Goal: Task Accomplishment & Management: Complete application form

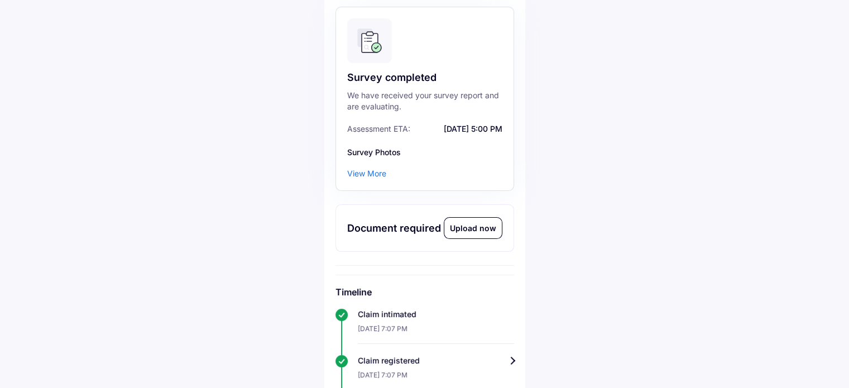
scroll to position [167, 0]
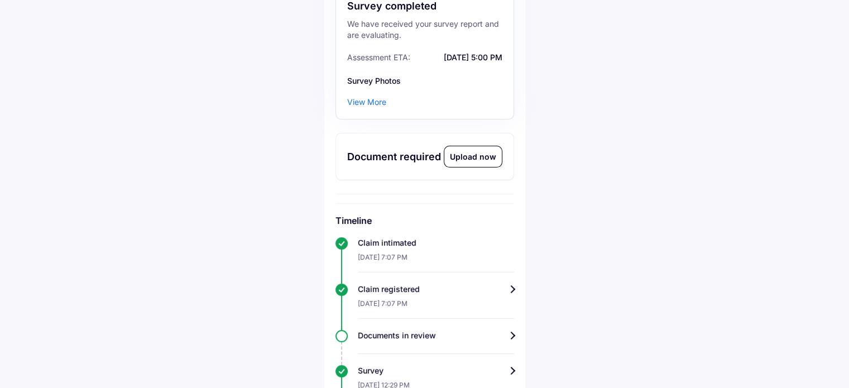
click at [470, 158] on div "Upload now" at bounding box center [472, 156] width 57 height 21
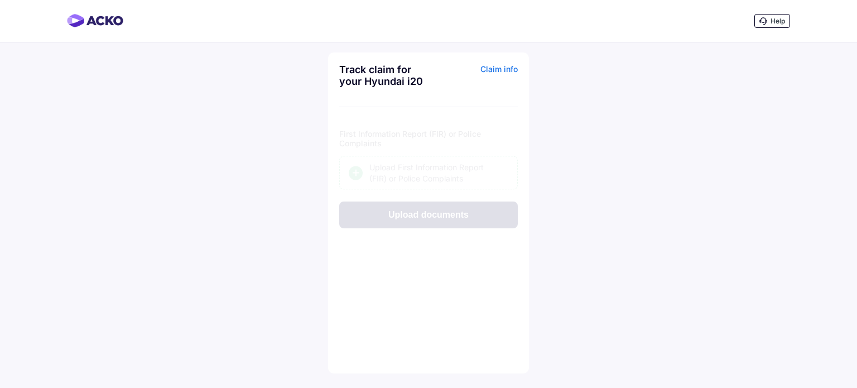
click at [421, 162] on div "Upload First Information Report (FIR) or Police Complaints" at bounding box center [438, 162] width 139 height 22
click at [0, 0] on input "Upload First Information Report (FIR) or Police Complaints" at bounding box center [0, 0] width 0 height 0
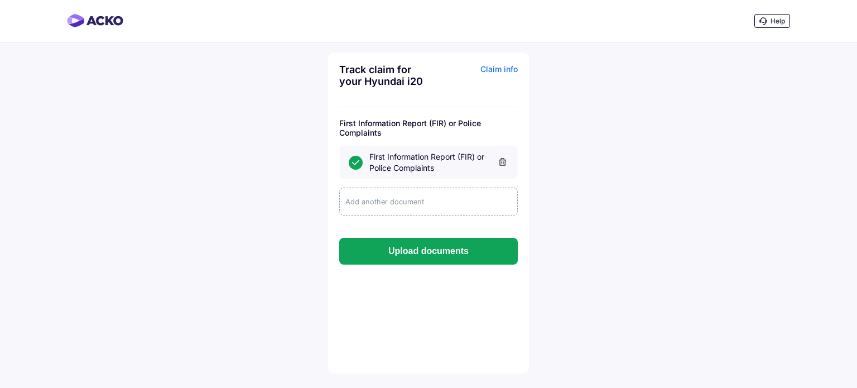
click at [404, 203] on div "Add another document" at bounding box center [428, 202] width 179 height 28
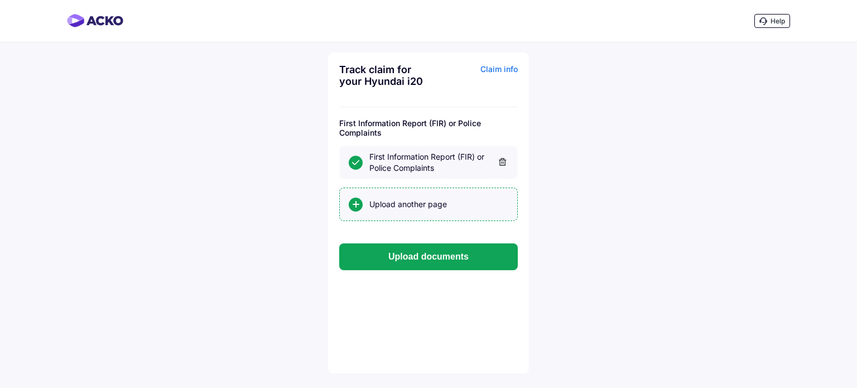
click at [395, 205] on div "Upload another page" at bounding box center [438, 204] width 139 height 11
click at [0, 0] on input "Upload another page" at bounding box center [0, 0] width 0 height 0
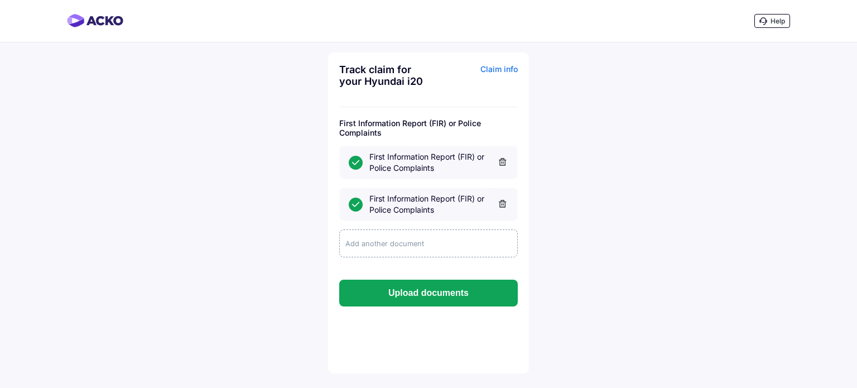
click at [398, 245] on div "Add another document" at bounding box center [428, 243] width 179 height 28
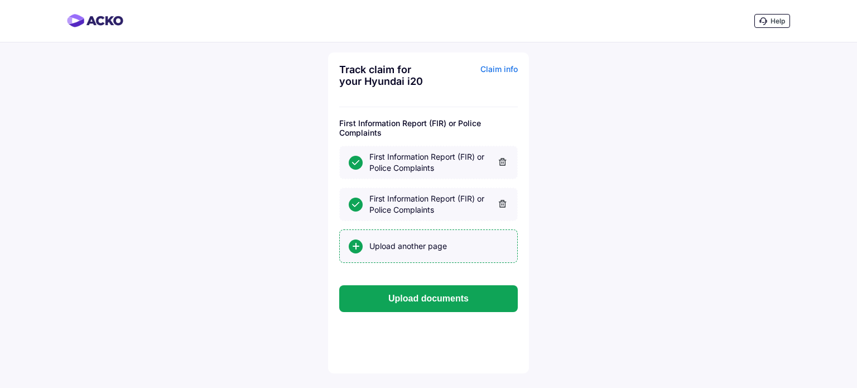
click at [397, 250] on div "Upload another page" at bounding box center [438, 246] width 139 height 11
click at [0, 0] on input "Upload another page" at bounding box center [0, 0] width 0 height 0
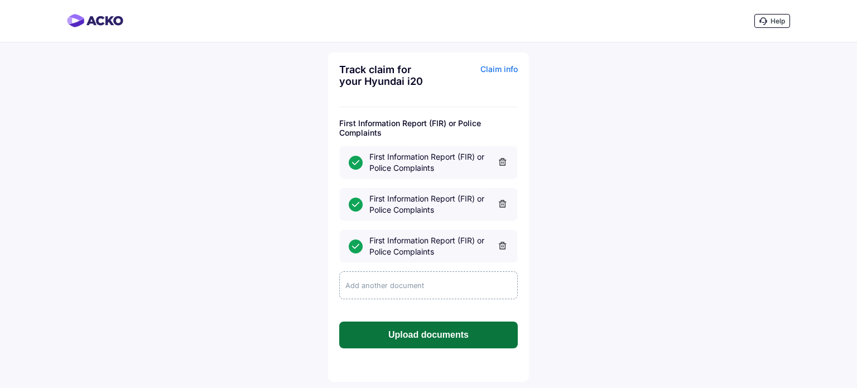
click at [420, 332] on button "Upload documents" at bounding box center [428, 334] width 179 height 27
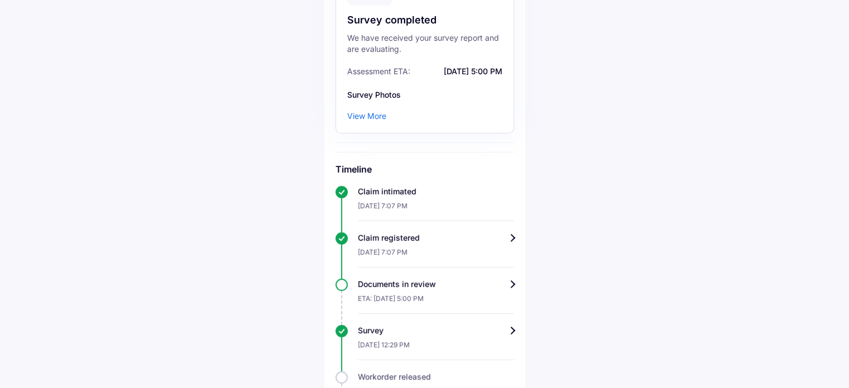
scroll to position [134, 0]
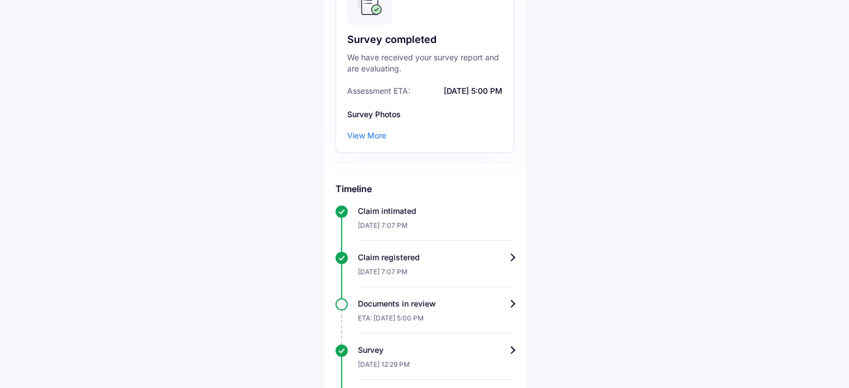
click at [377, 138] on div "View More" at bounding box center [366, 135] width 39 height 11
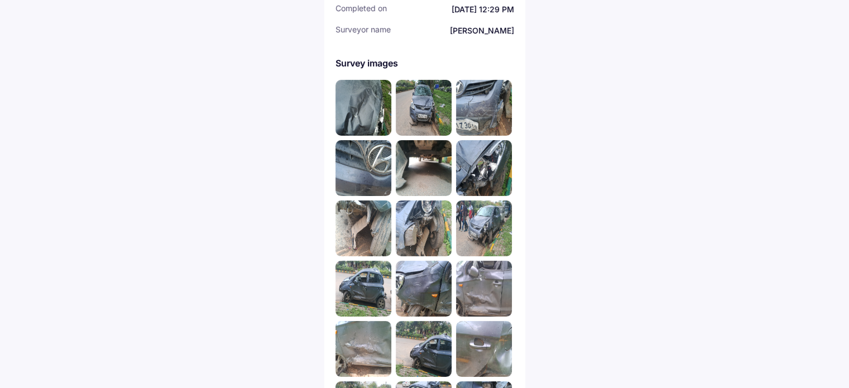
scroll to position [223, 0]
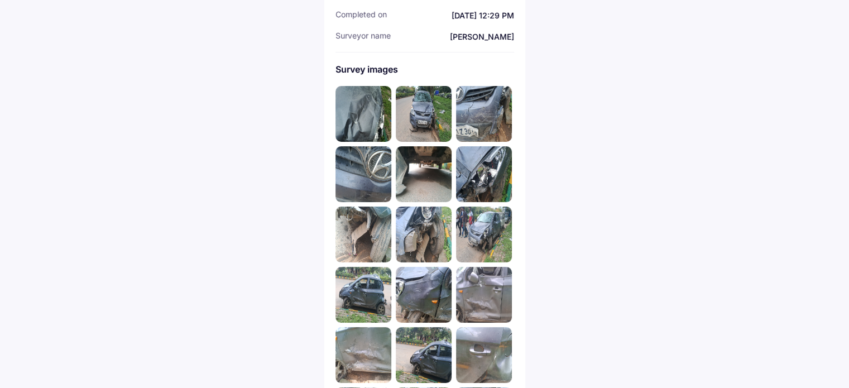
click at [368, 115] on img at bounding box center [363, 114] width 56 height 56
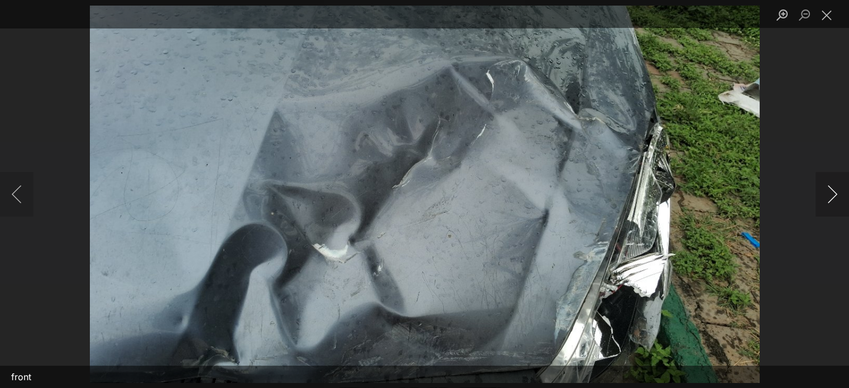
click at [833, 194] on button "Next image" at bounding box center [831, 194] width 33 height 45
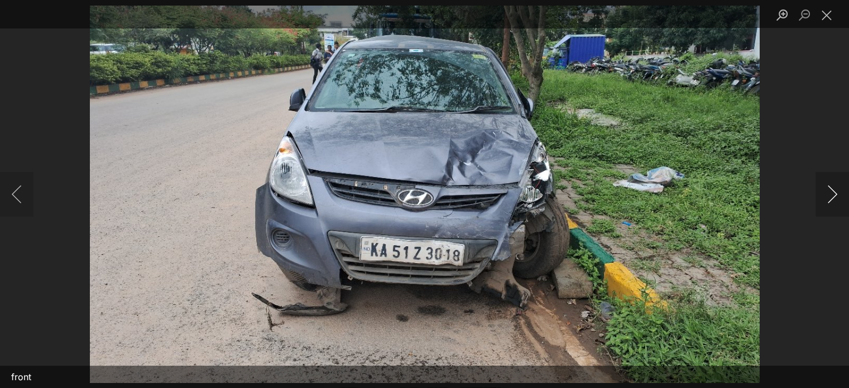
click at [833, 194] on button "Next image" at bounding box center [831, 194] width 33 height 45
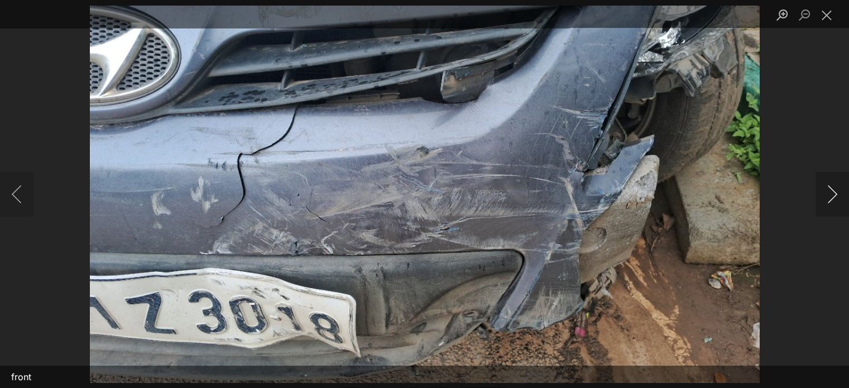
click at [833, 194] on button "Next image" at bounding box center [831, 194] width 33 height 45
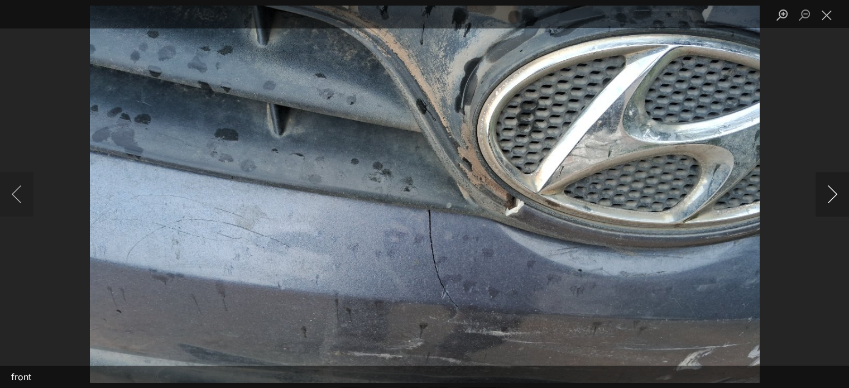
click at [833, 194] on button "Next image" at bounding box center [831, 194] width 33 height 45
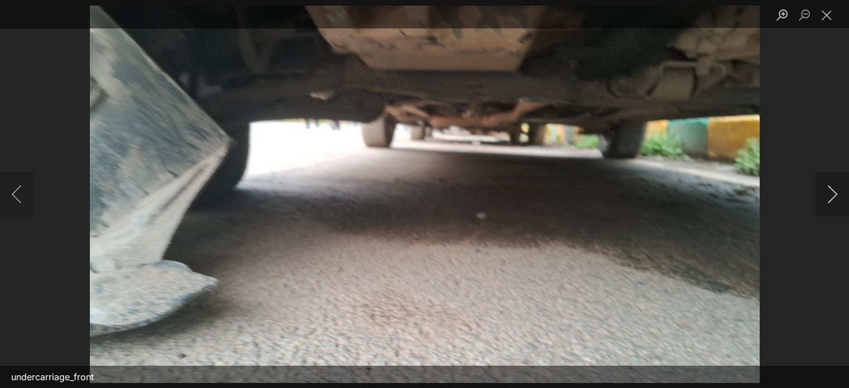
click at [833, 194] on button "Next image" at bounding box center [831, 194] width 33 height 45
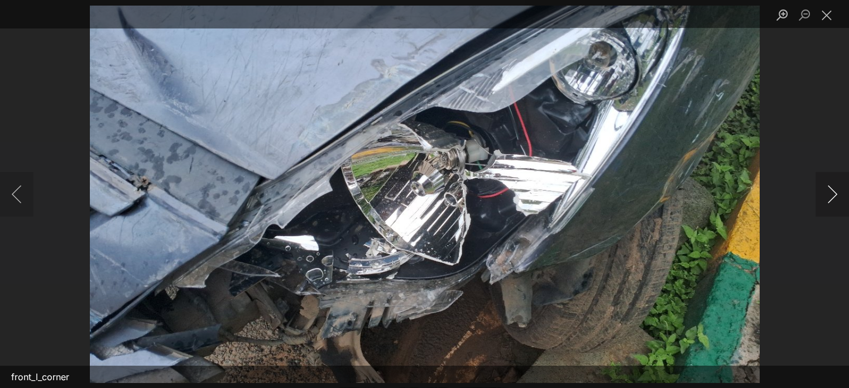
click at [833, 194] on button "Next image" at bounding box center [831, 194] width 33 height 45
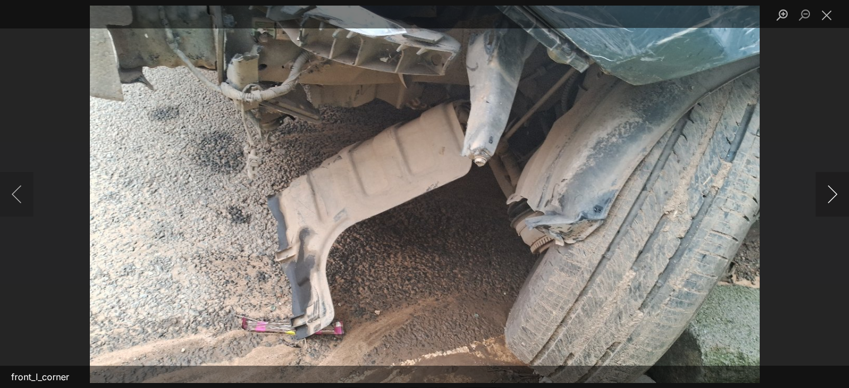
click at [833, 194] on button "Next image" at bounding box center [831, 194] width 33 height 45
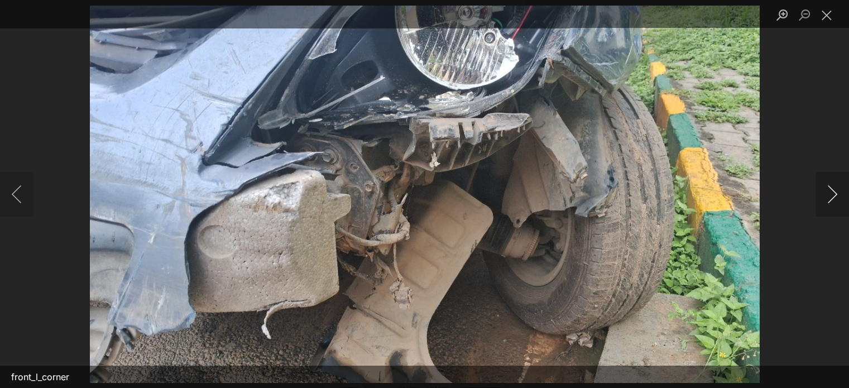
click at [833, 194] on button "Next image" at bounding box center [831, 194] width 33 height 45
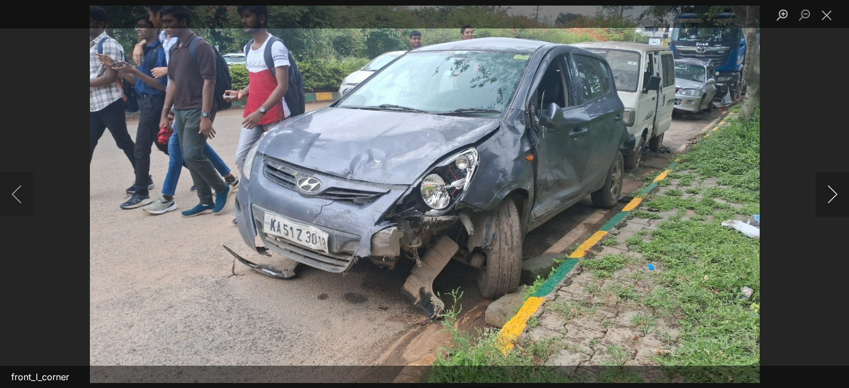
click at [833, 194] on button "Next image" at bounding box center [831, 194] width 33 height 45
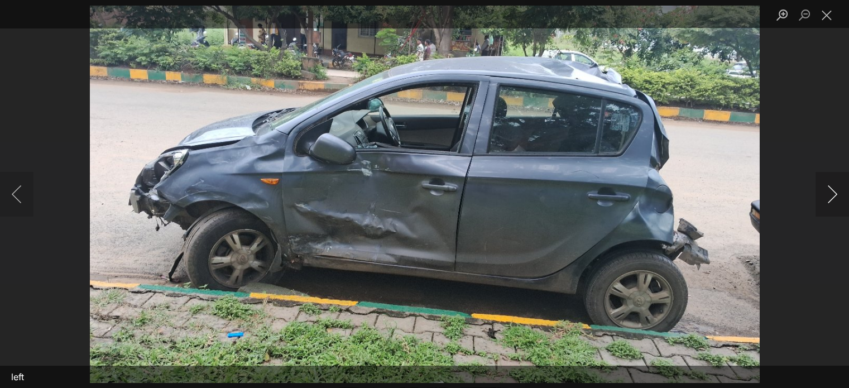
click at [833, 194] on button "Next image" at bounding box center [831, 194] width 33 height 45
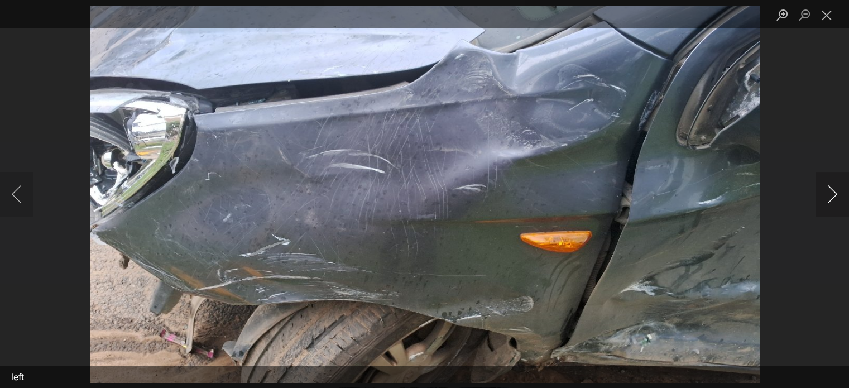
click at [833, 194] on button "Next image" at bounding box center [831, 194] width 33 height 45
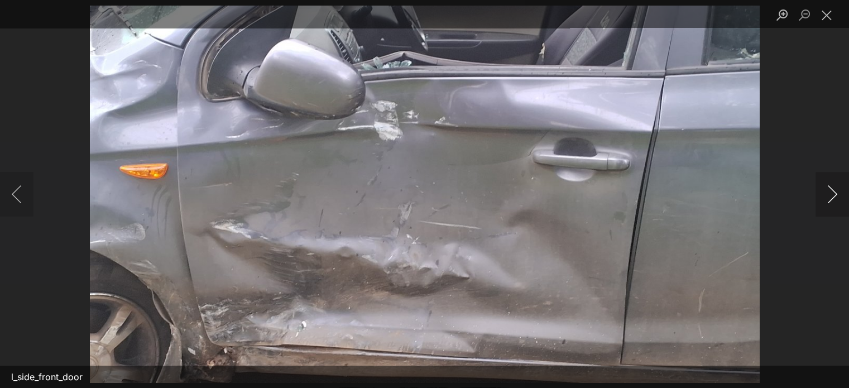
click at [833, 194] on button "Next image" at bounding box center [831, 194] width 33 height 45
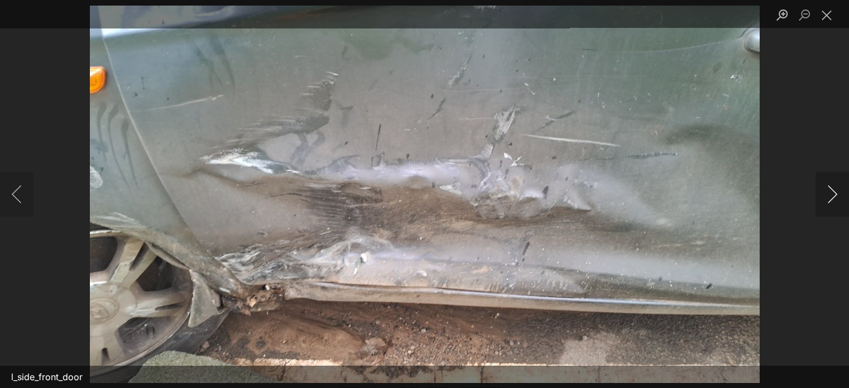
click at [833, 194] on button "Next image" at bounding box center [831, 194] width 33 height 45
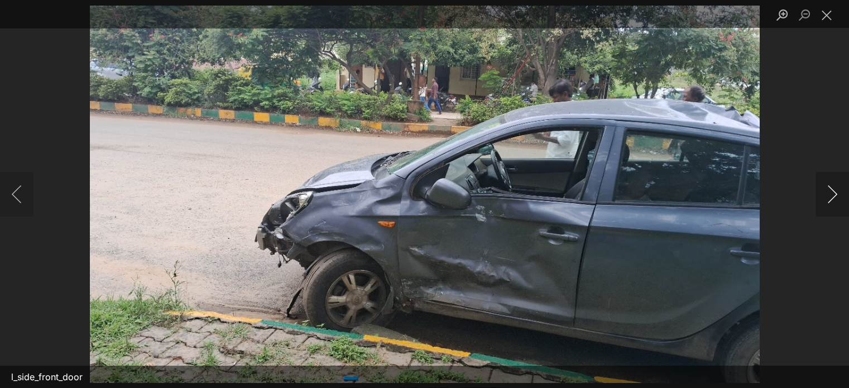
click at [833, 194] on button "Next image" at bounding box center [831, 194] width 33 height 45
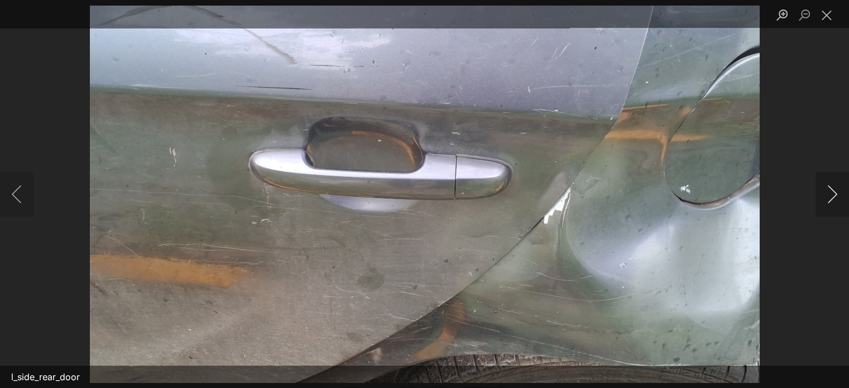
click at [833, 194] on button "Next image" at bounding box center [831, 194] width 33 height 45
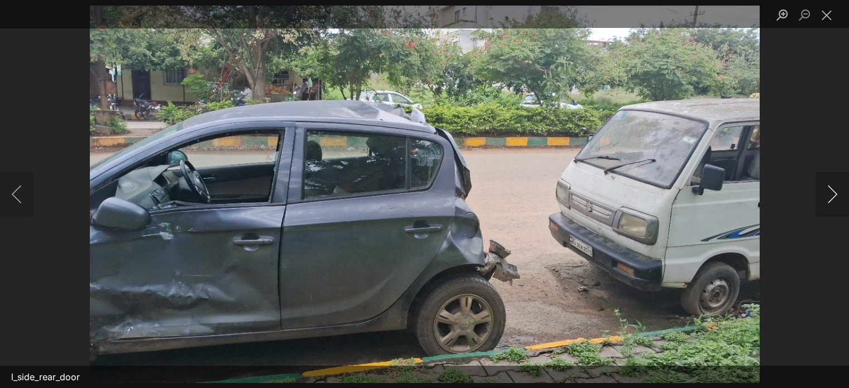
click at [833, 194] on button "Next image" at bounding box center [831, 194] width 33 height 45
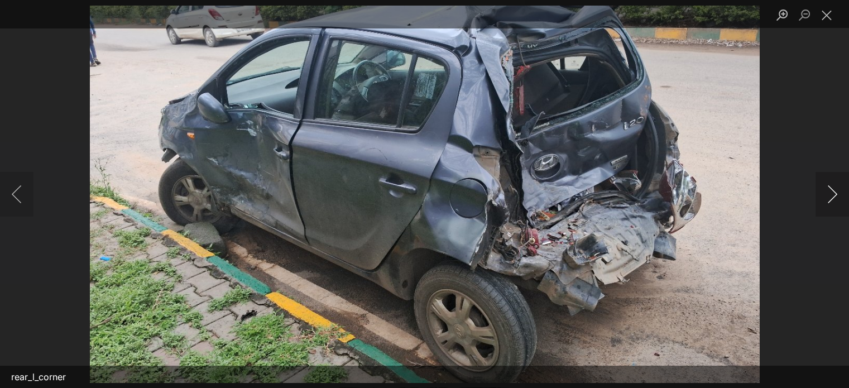
click at [833, 194] on button "Next image" at bounding box center [831, 194] width 33 height 45
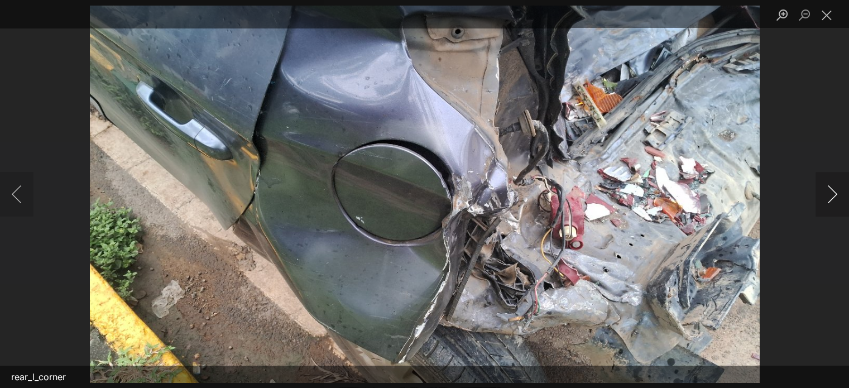
click at [833, 194] on button "Next image" at bounding box center [831, 194] width 33 height 45
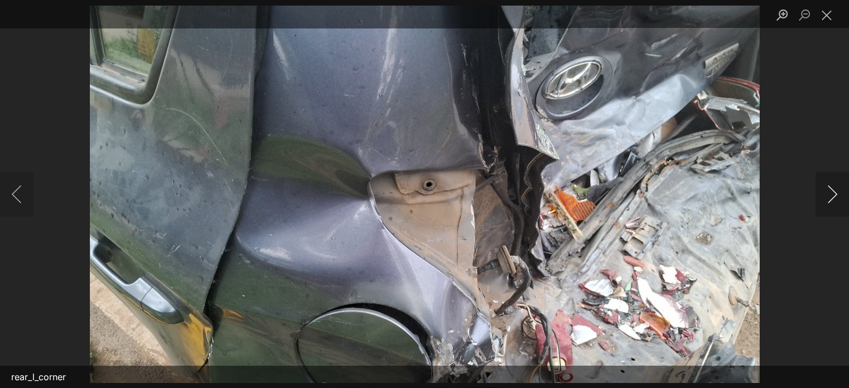
click at [833, 194] on button "Next image" at bounding box center [831, 194] width 33 height 45
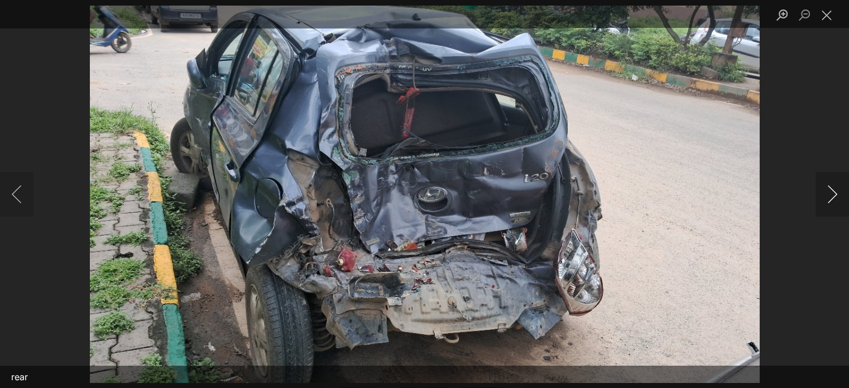
click at [833, 194] on button "Next image" at bounding box center [831, 194] width 33 height 45
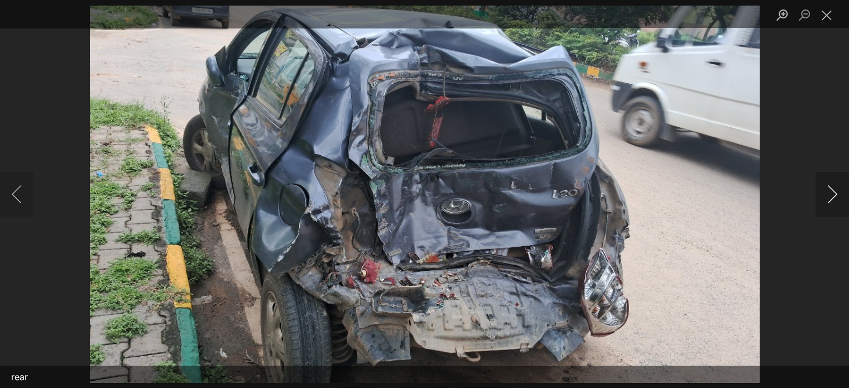
click at [833, 194] on button "Next image" at bounding box center [831, 194] width 33 height 45
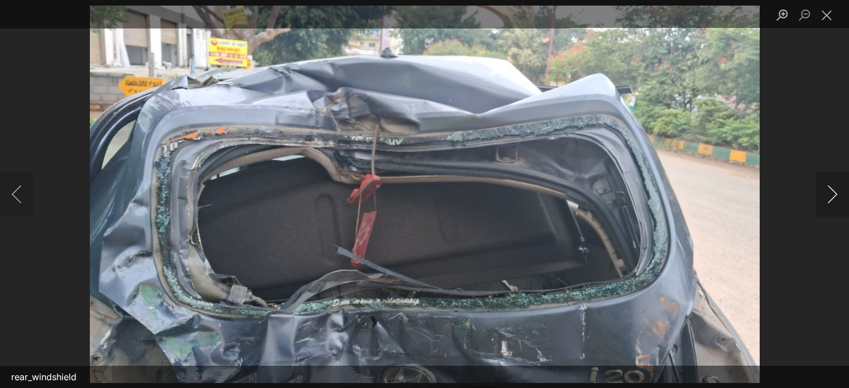
click at [833, 194] on button "Next image" at bounding box center [831, 194] width 33 height 45
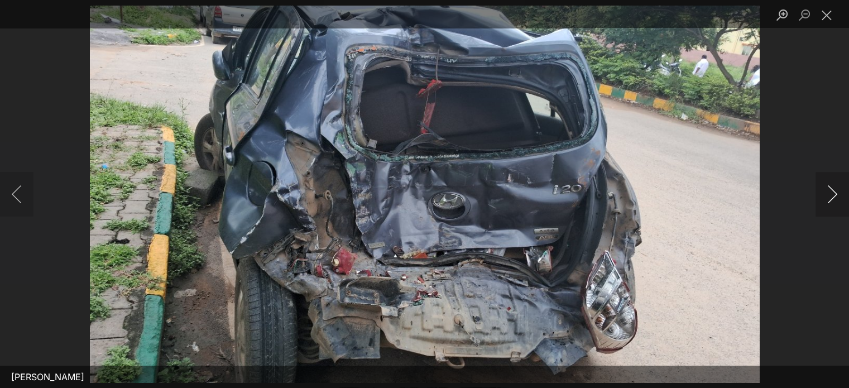
click at [833, 194] on button "Next image" at bounding box center [831, 194] width 33 height 45
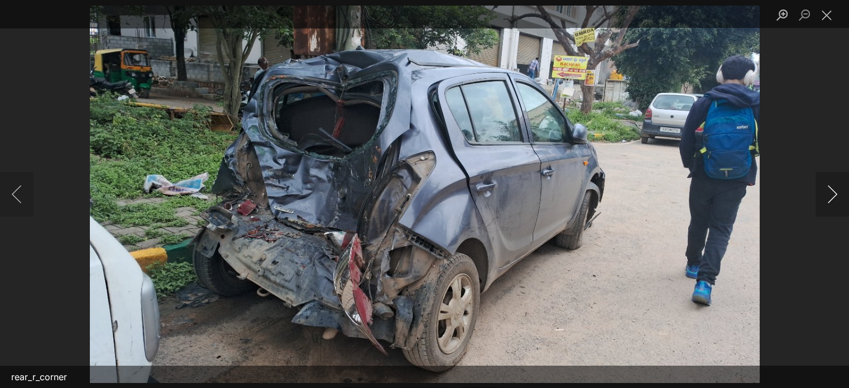
click at [833, 194] on button "Next image" at bounding box center [831, 194] width 33 height 45
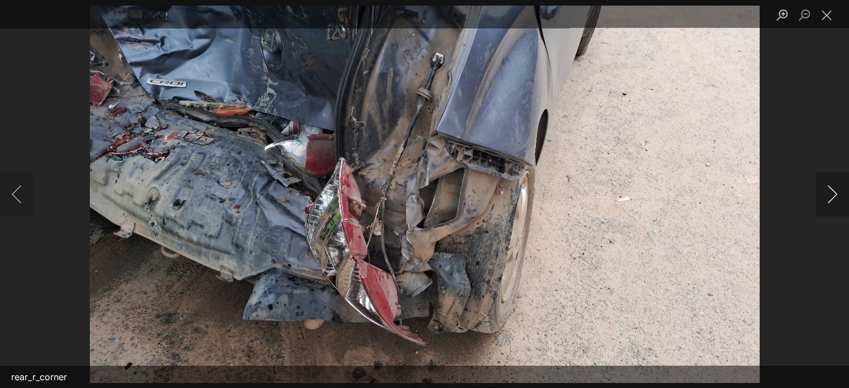
click at [833, 194] on button "Next image" at bounding box center [831, 194] width 33 height 45
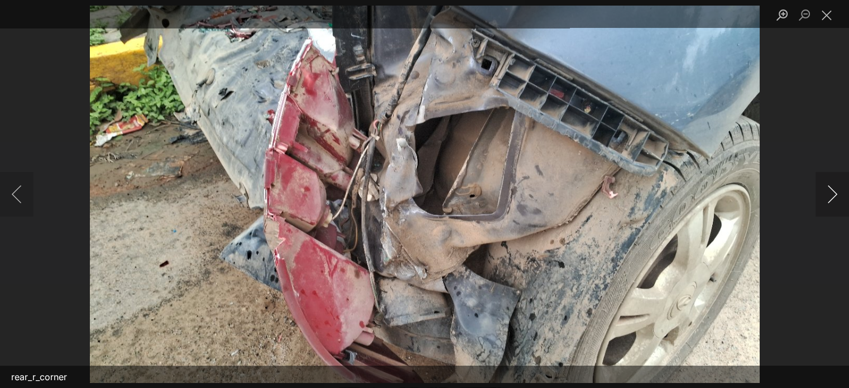
click at [833, 194] on button "Next image" at bounding box center [831, 194] width 33 height 45
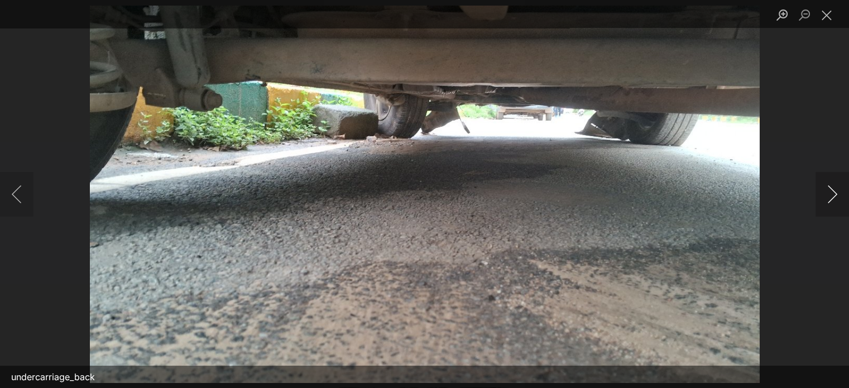
click at [833, 194] on button "Next image" at bounding box center [831, 194] width 33 height 45
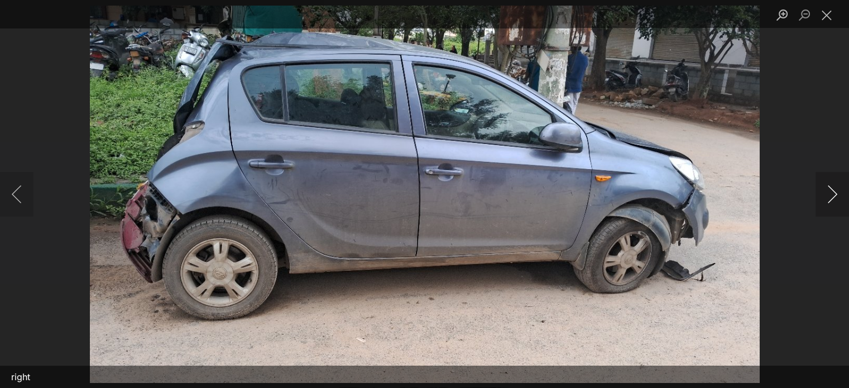
click at [833, 194] on button "Next image" at bounding box center [831, 194] width 33 height 45
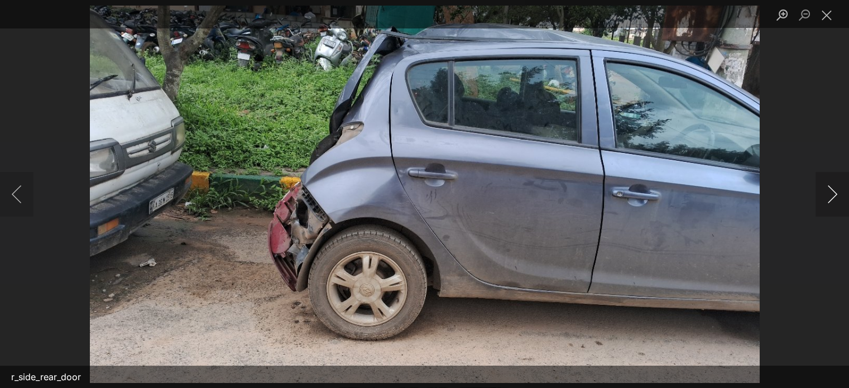
click at [833, 194] on button "Next image" at bounding box center [831, 194] width 33 height 45
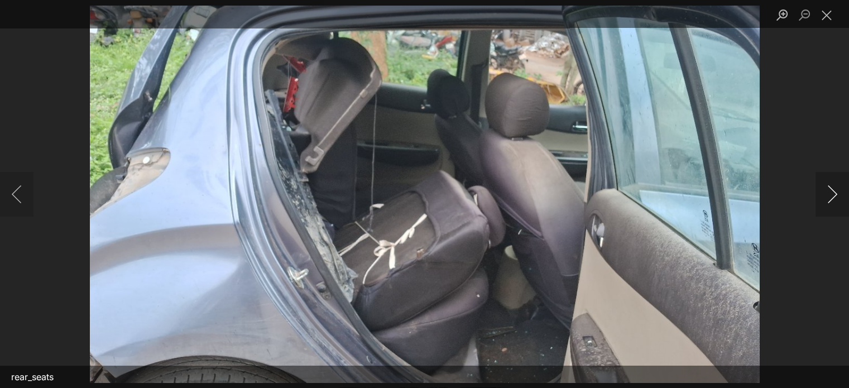
click at [833, 193] on button "Next image" at bounding box center [831, 194] width 33 height 45
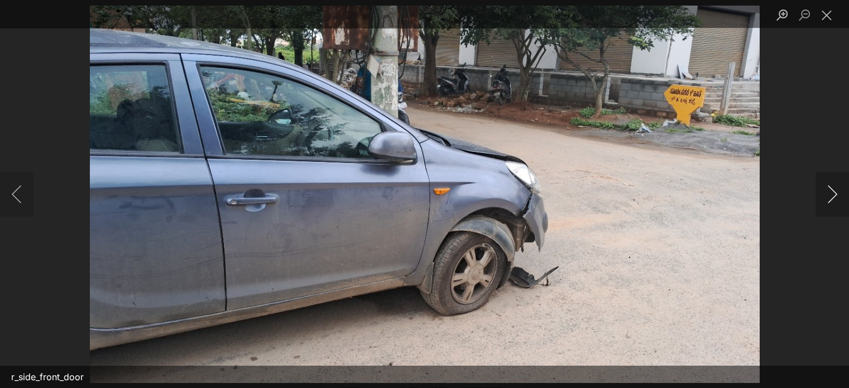
click at [833, 193] on button "Next image" at bounding box center [831, 194] width 33 height 45
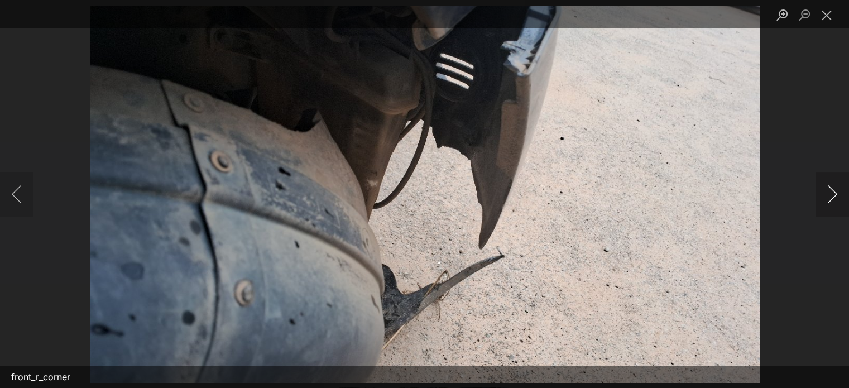
click at [833, 193] on button "Next image" at bounding box center [831, 194] width 33 height 45
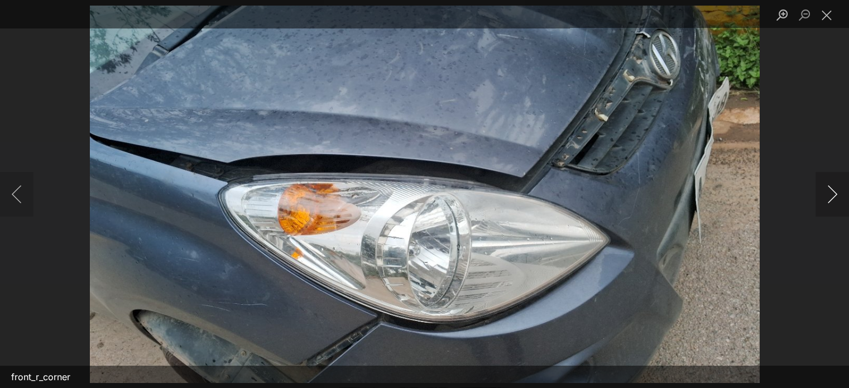
click at [833, 193] on button "Next image" at bounding box center [831, 194] width 33 height 45
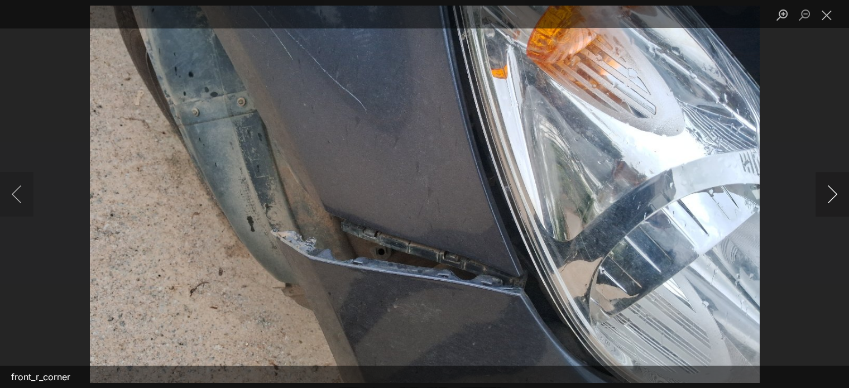
click at [833, 192] on button "Next image" at bounding box center [831, 194] width 33 height 45
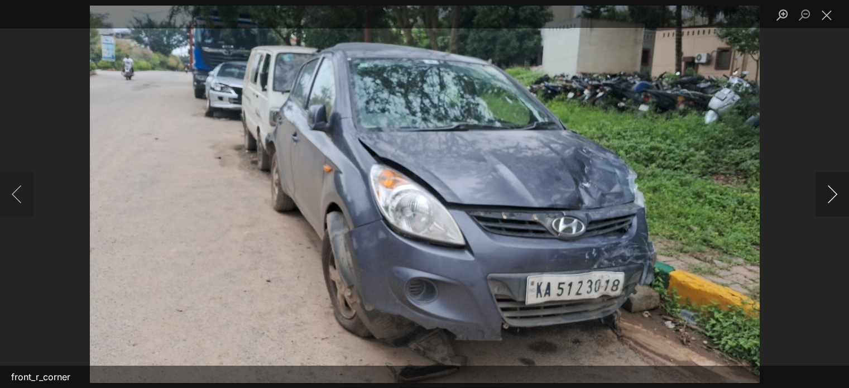
click at [833, 192] on button "Next image" at bounding box center [831, 194] width 33 height 45
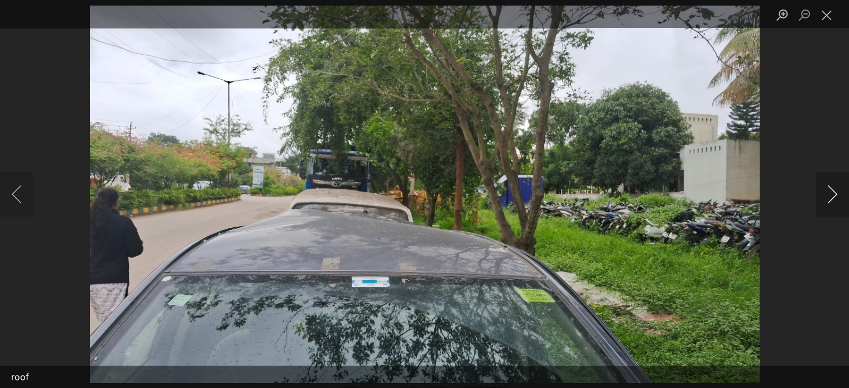
click at [833, 192] on button "Next image" at bounding box center [831, 194] width 33 height 45
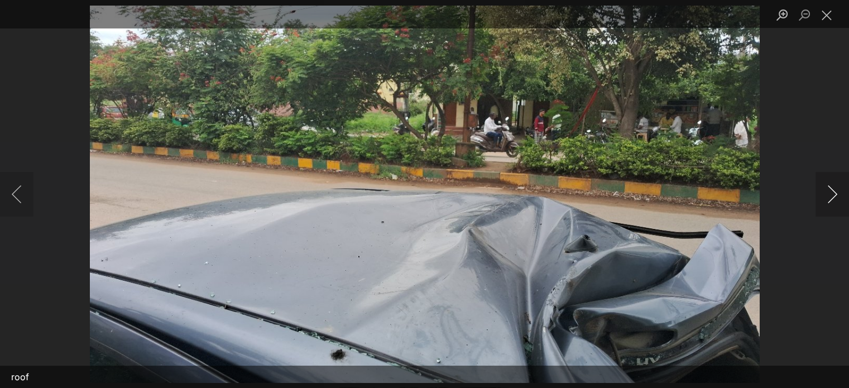
click at [833, 192] on button "Next image" at bounding box center [831, 194] width 33 height 45
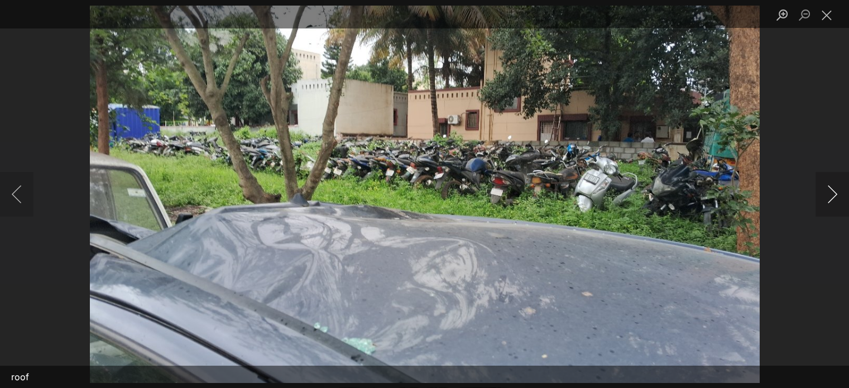
click at [833, 192] on button "Next image" at bounding box center [831, 194] width 33 height 45
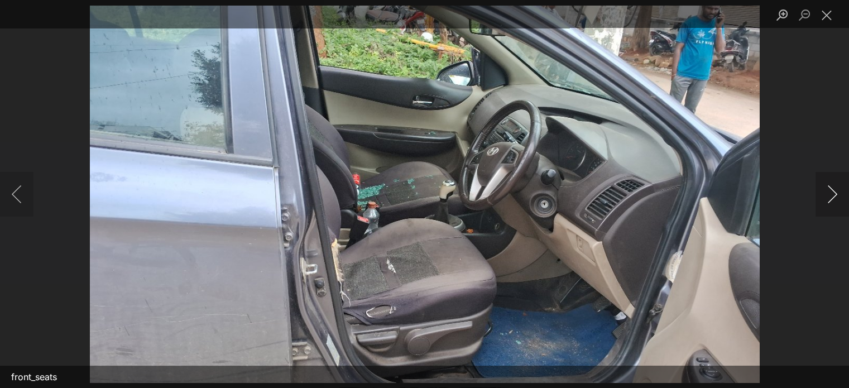
click at [833, 192] on button "Next image" at bounding box center [831, 194] width 33 height 45
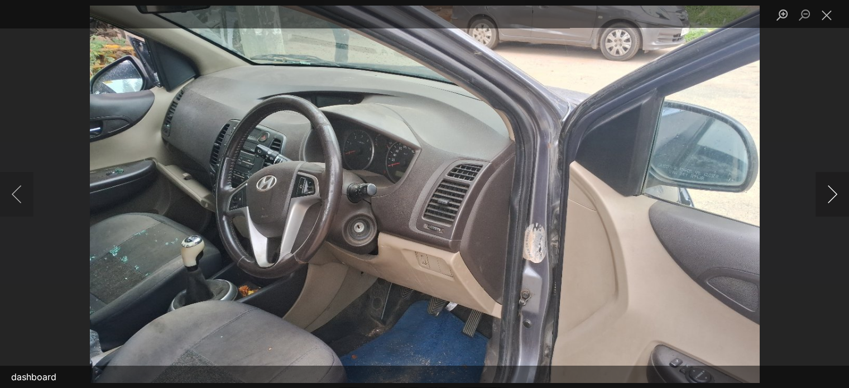
click at [833, 192] on button "Next image" at bounding box center [831, 194] width 33 height 45
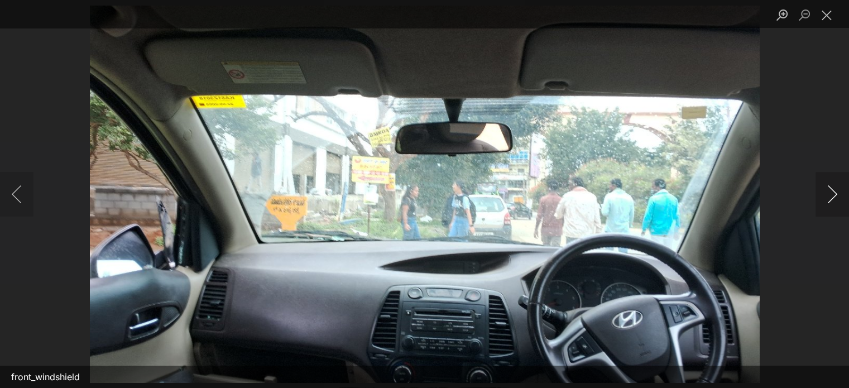
click at [833, 192] on button "Next image" at bounding box center [831, 194] width 33 height 45
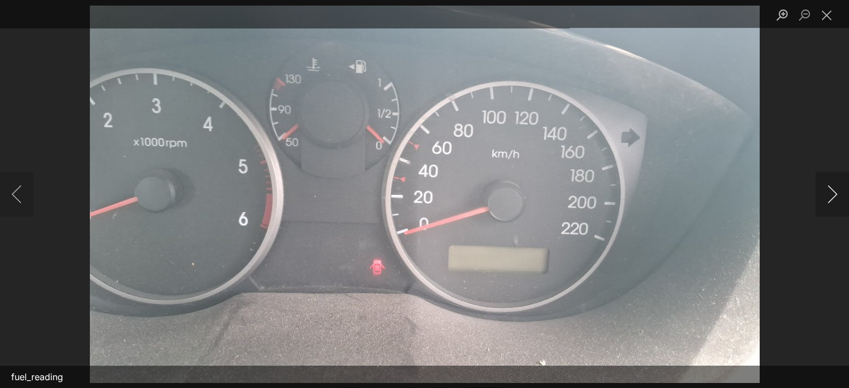
click at [833, 192] on button "Next image" at bounding box center [831, 194] width 33 height 45
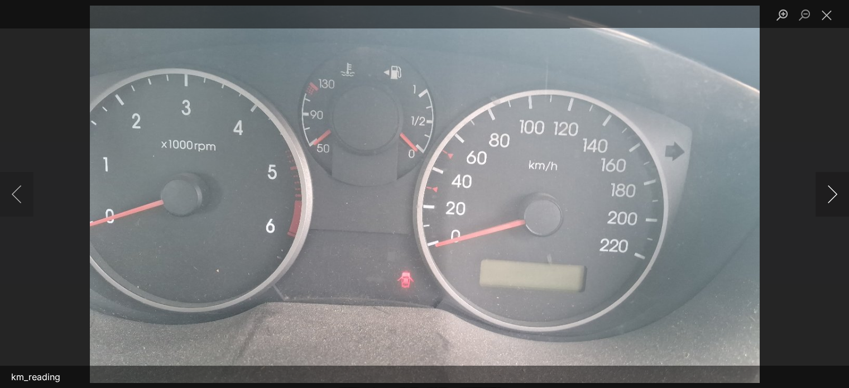
click at [833, 192] on button "Next image" at bounding box center [831, 194] width 33 height 45
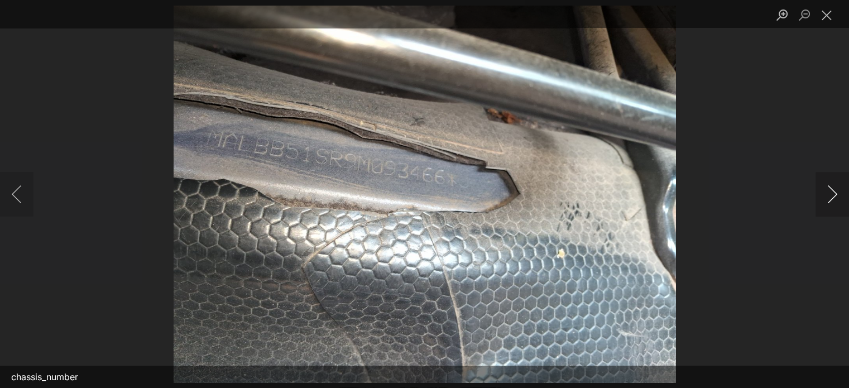
click at [833, 192] on button "Next image" at bounding box center [831, 194] width 33 height 45
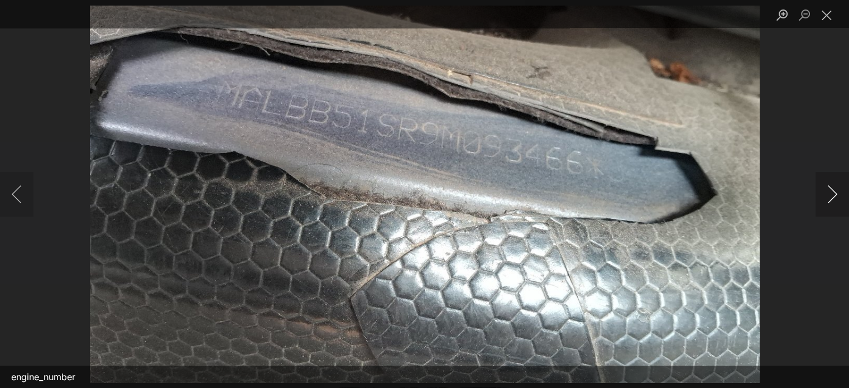
click at [833, 192] on button "Next image" at bounding box center [831, 194] width 33 height 45
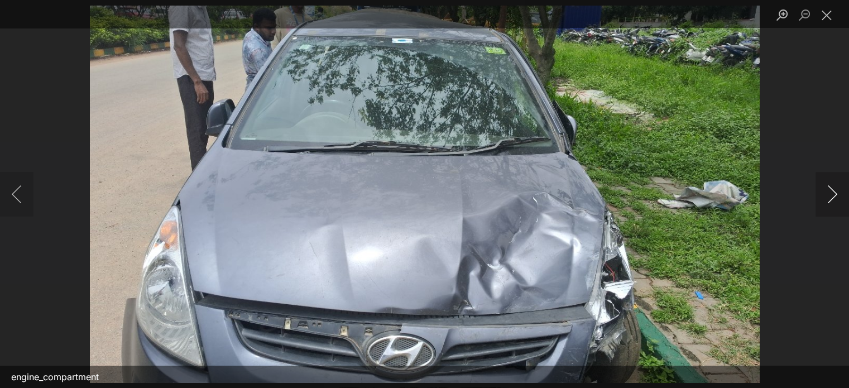
click at [833, 192] on button "Next image" at bounding box center [831, 194] width 33 height 45
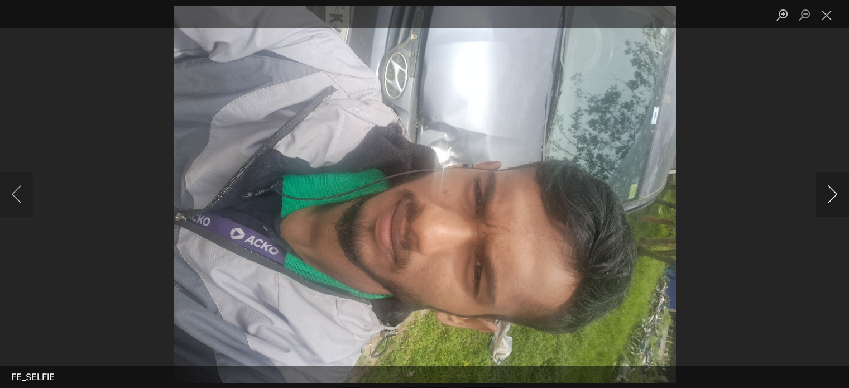
click at [833, 192] on button "Next image" at bounding box center [831, 194] width 33 height 45
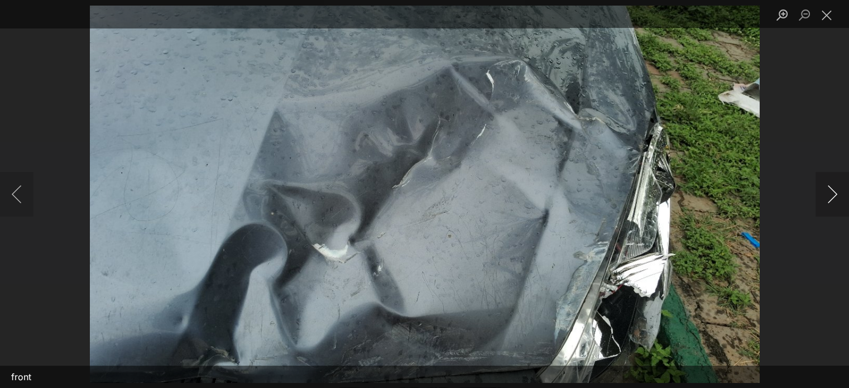
click at [833, 192] on button "Next image" at bounding box center [831, 194] width 33 height 45
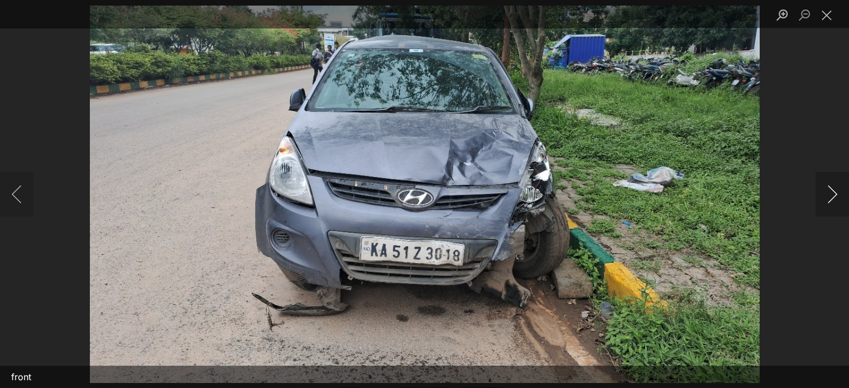
click at [833, 192] on button "Next image" at bounding box center [831, 194] width 33 height 45
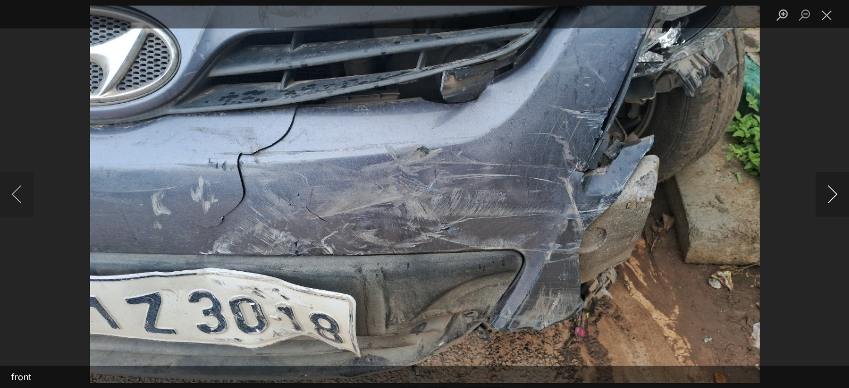
click at [833, 192] on button "Next image" at bounding box center [831, 194] width 33 height 45
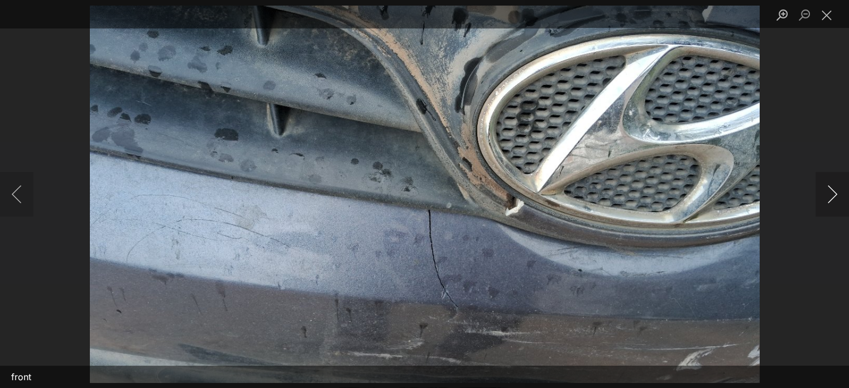
click at [833, 192] on button "Next image" at bounding box center [831, 194] width 33 height 45
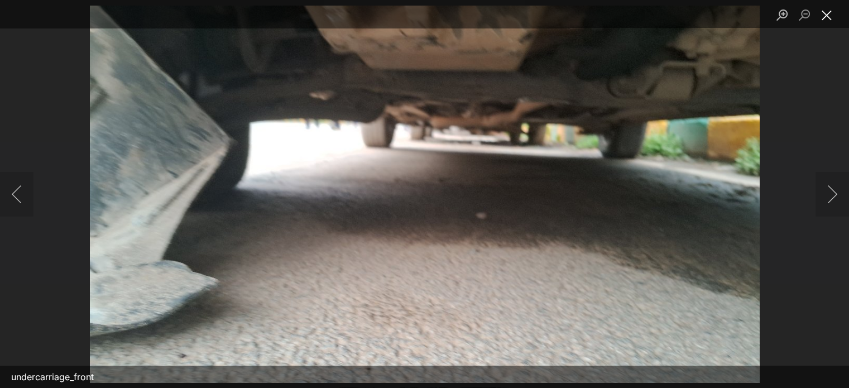
click at [828, 16] on button "Close lightbox" at bounding box center [826, 15] width 22 height 20
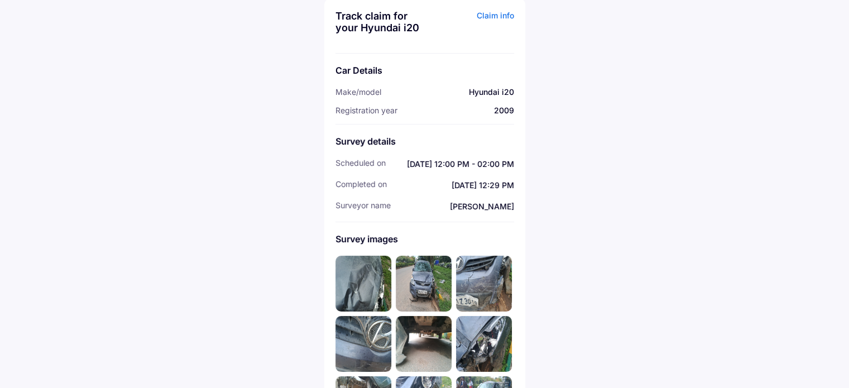
scroll to position [0, 0]
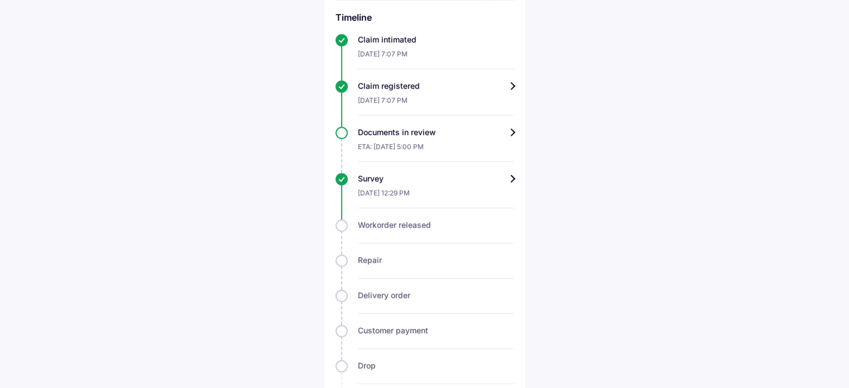
scroll to position [357, 0]
